Goal: Task Accomplishment & Management: Manage account settings

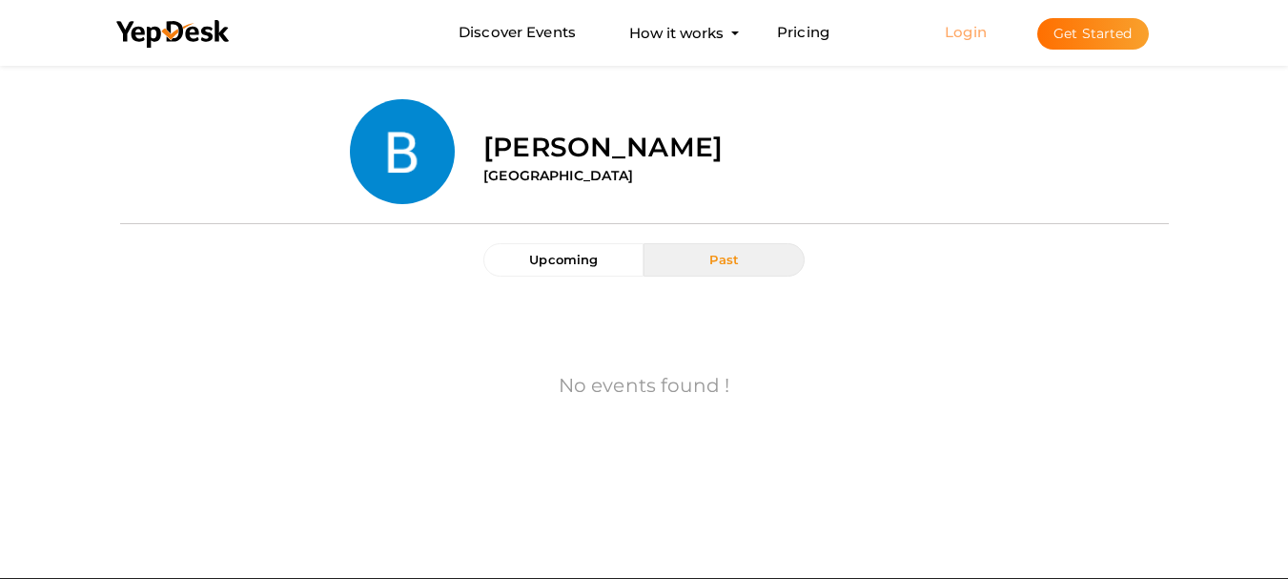
click at [971, 31] on link "Login" at bounding box center [966, 32] width 42 height 18
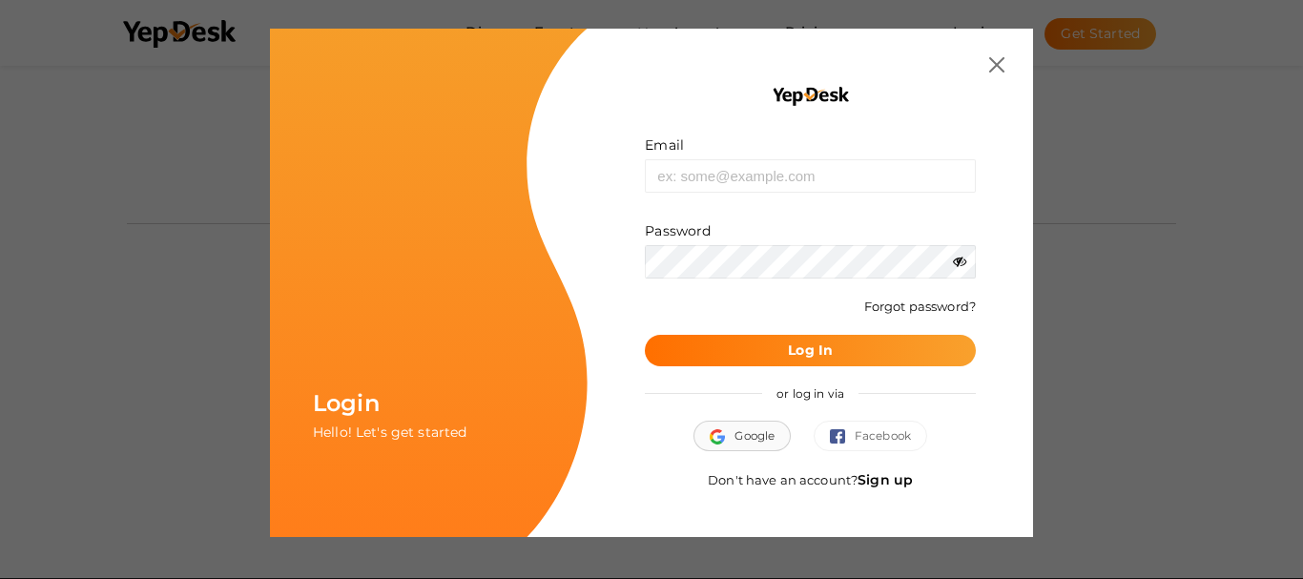
click at [750, 445] on button "Google" at bounding box center [741, 436] width 97 height 31
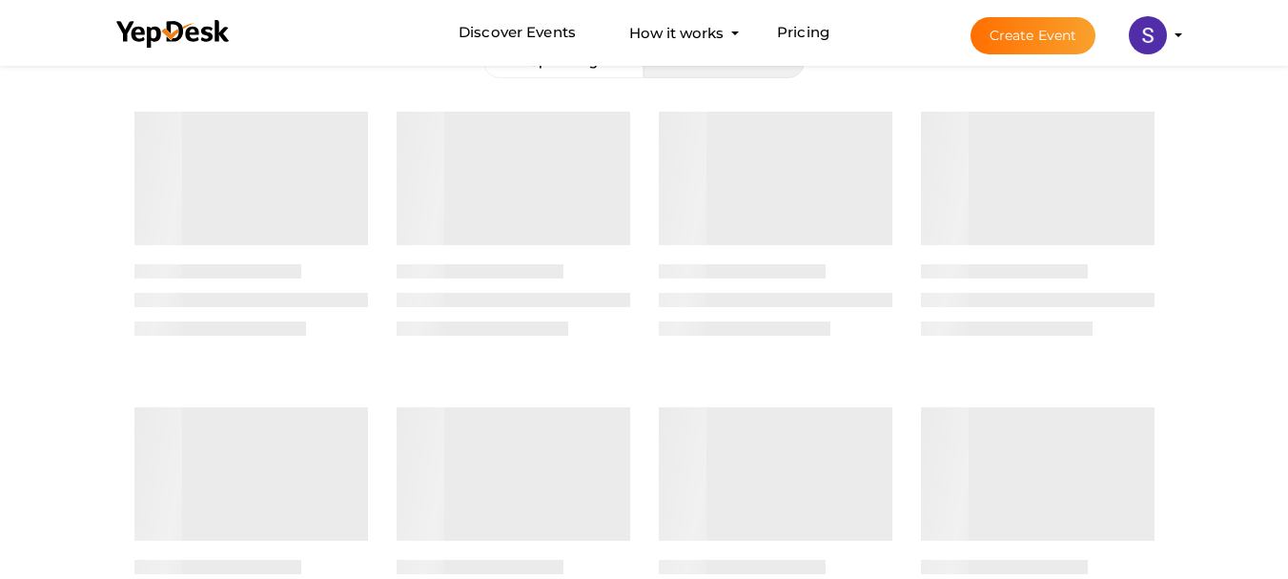
scroll to position [214, 0]
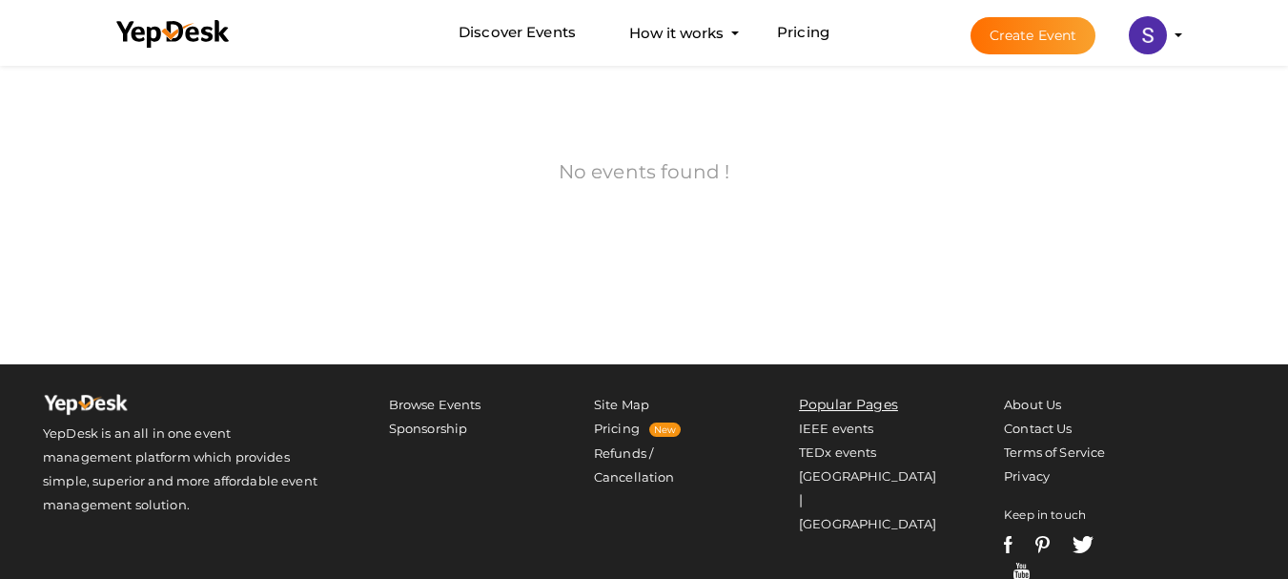
click at [1157, 30] on img at bounding box center [1148, 35] width 38 height 38
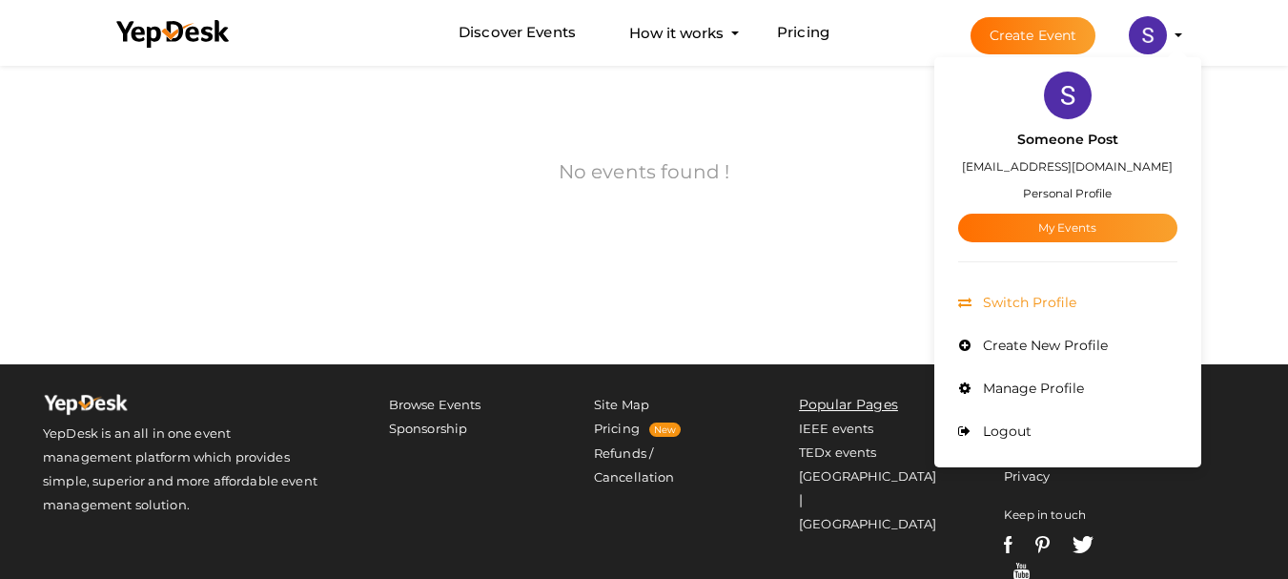
click at [1020, 287] on li "Switch Profile" at bounding box center [1067, 302] width 219 height 43
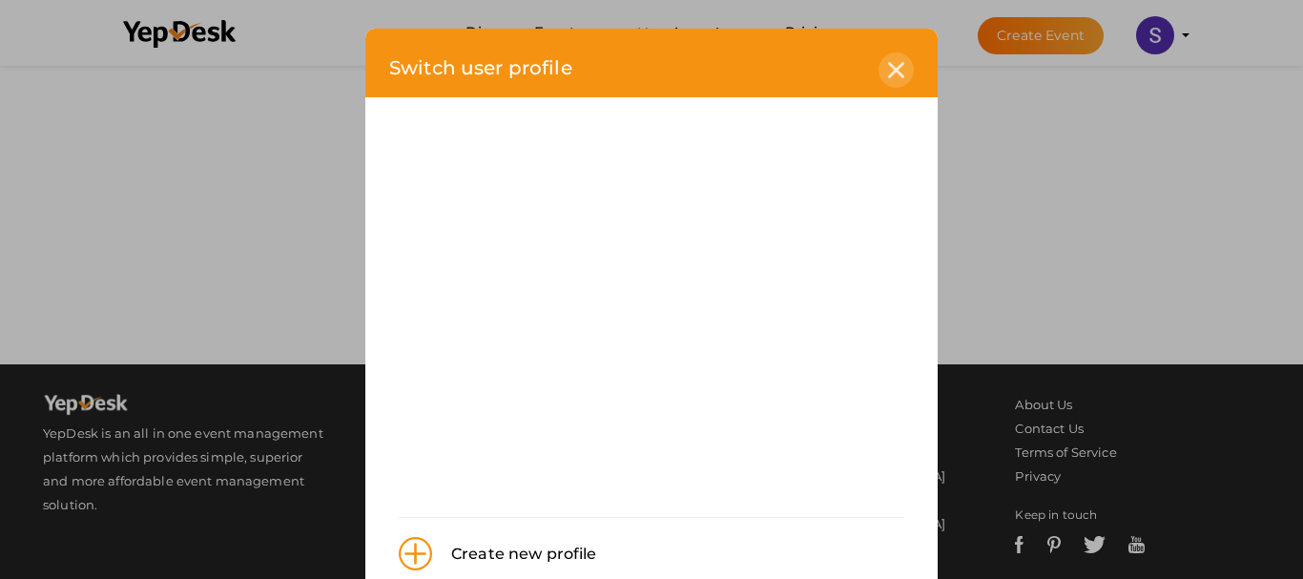
click at [884, 60] on div at bounding box center [895, 69] width 35 height 35
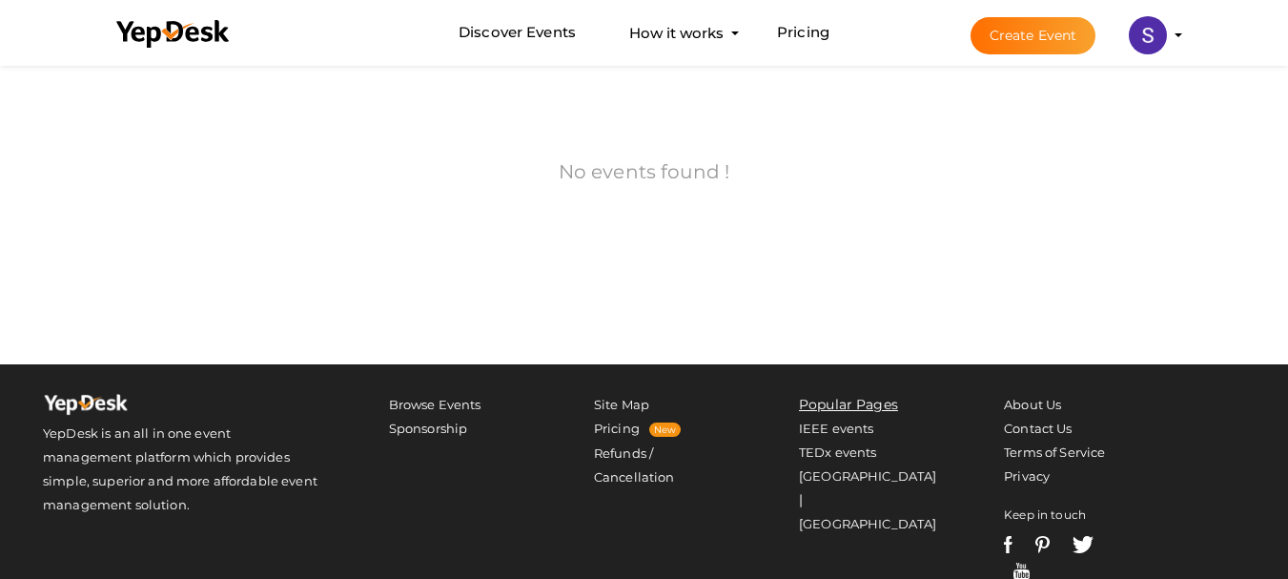
click at [1155, 35] on img at bounding box center [1148, 35] width 38 height 38
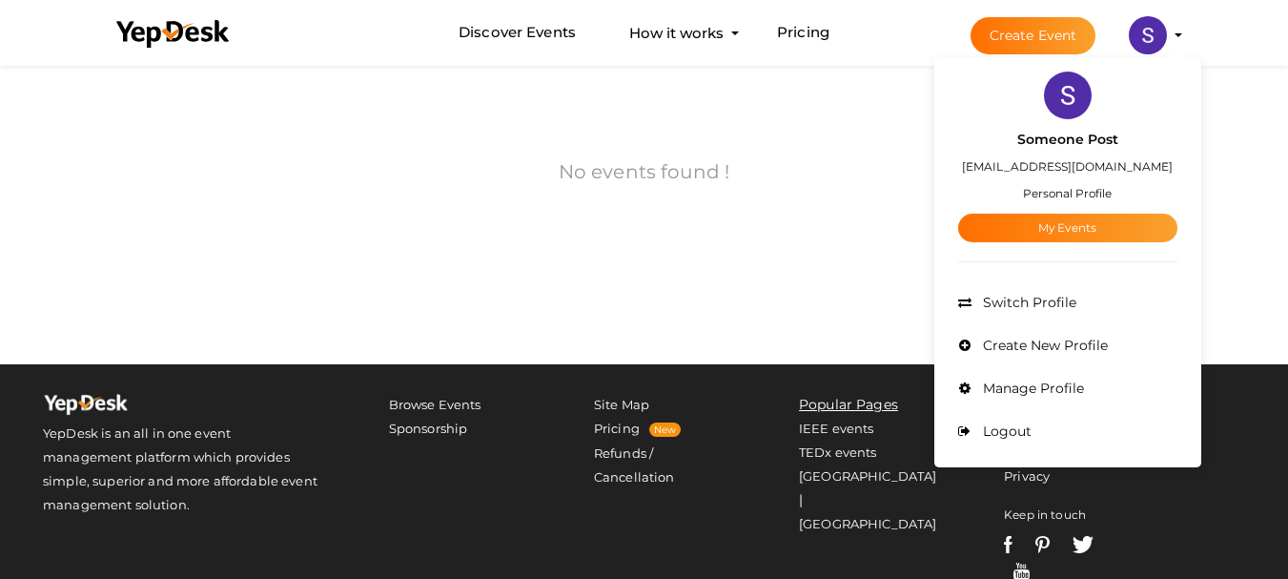
click at [1075, 105] on img at bounding box center [1068, 96] width 48 height 48
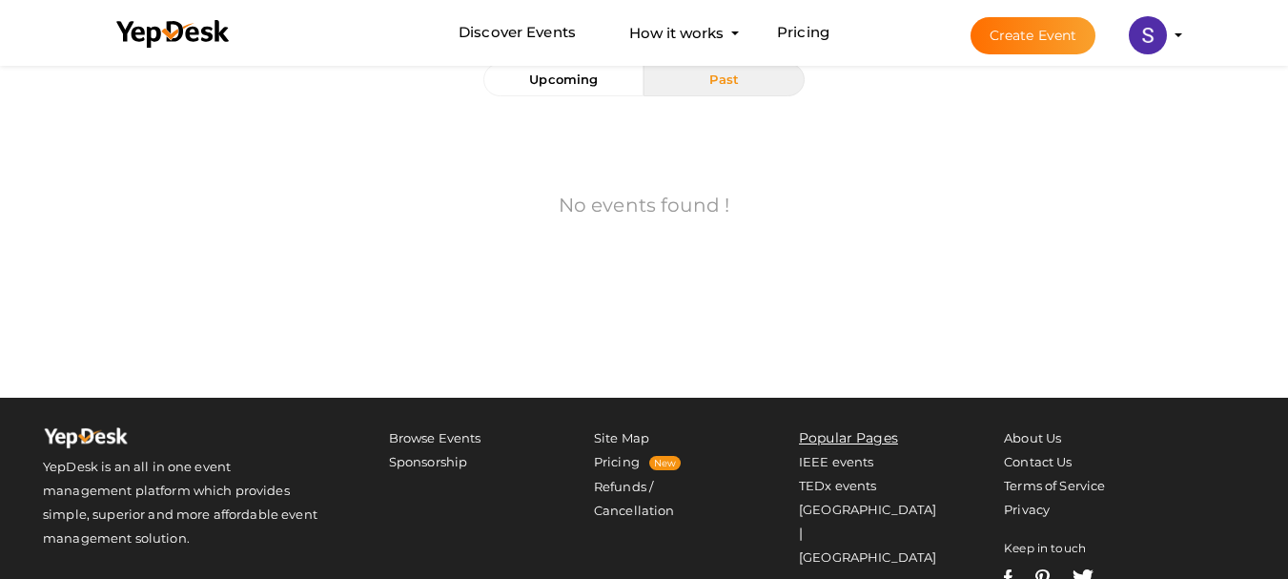
scroll to position [191, 0]
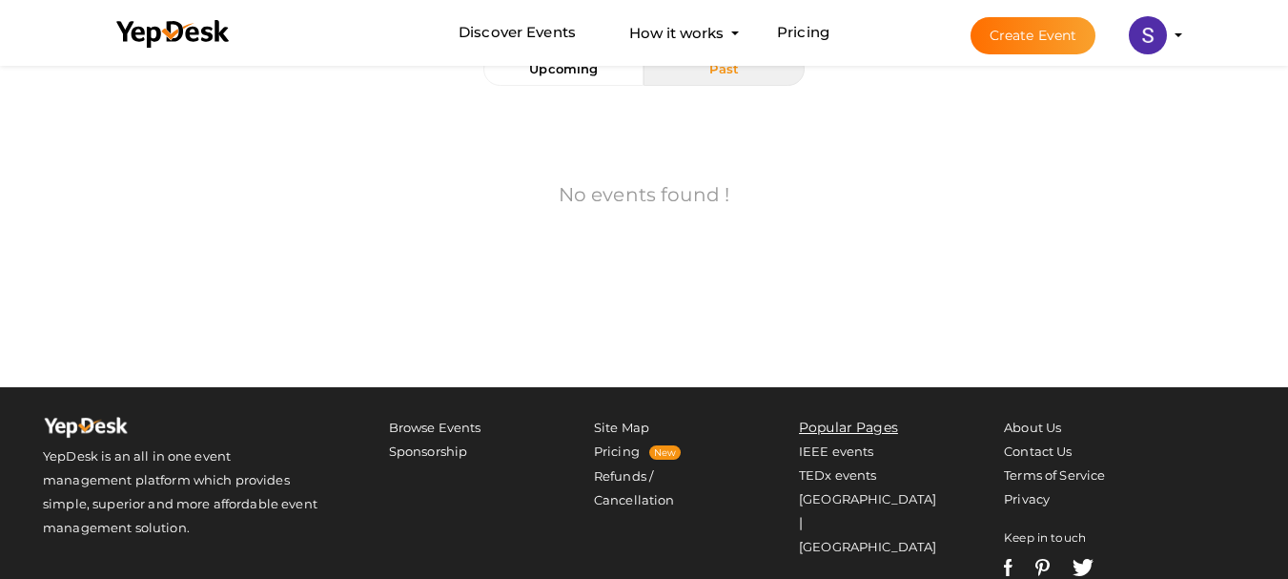
click at [1147, 50] on img at bounding box center [1148, 35] width 38 height 38
